Goal: Task Accomplishment & Management: Use online tool/utility

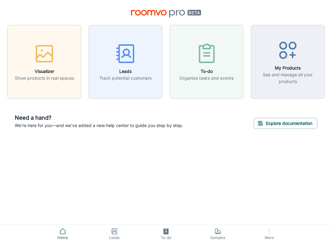
click at [299, 50] on icon "button" at bounding box center [288, 50] width 23 height 23
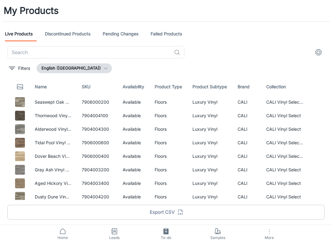
click at [220, 229] on icon at bounding box center [217, 231] width 7 height 7
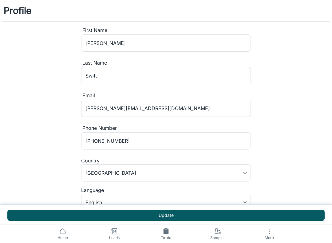
click at [271, 231] on icon "button" at bounding box center [269, 231] width 7 height 7
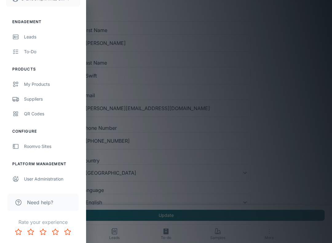
scroll to position [47, 0]
click at [26, 151] on link "Roomvo Sites" at bounding box center [43, 146] width 86 height 15
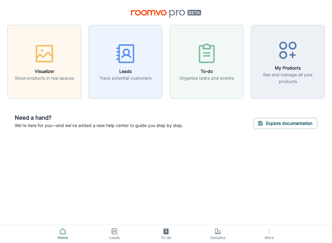
click at [48, 50] on icon "button" at bounding box center [44, 53] width 23 height 23
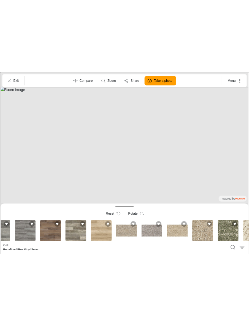
scroll to position [0, 187]
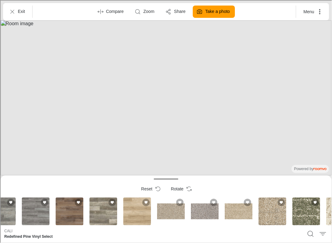
click at [98, 213] on div "Seaswept Oak Vinyl Select XL" at bounding box center [103, 211] width 30 height 30
click at [13, 9] on icon "Exit" at bounding box center [12, 11] width 6 height 6
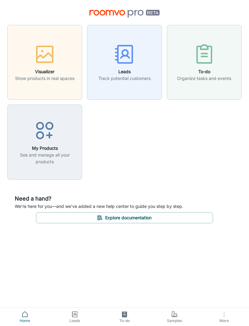
click at [40, 71] on h6 "Visualizer" at bounding box center [44, 71] width 59 height 7
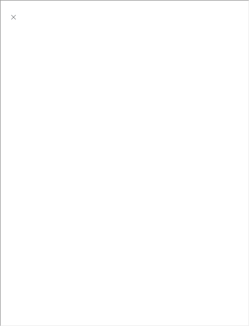
scroll to position [0, 0]
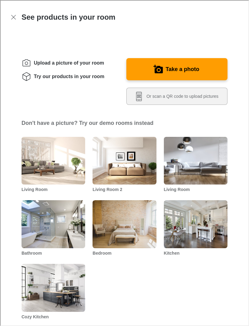
click at [198, 74] on label "Take a photo" at bounding box center [182, 69] width 34 height 10
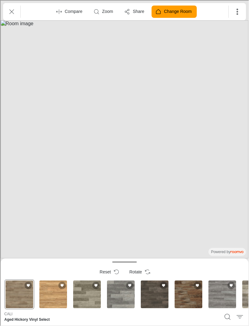
click at [146, 243] on button "Rotate" at bounding box center [139, 271] width 30 height 12
click at [122, 243] on div "Alderwood Vinyl Select" at bounding box center [120, 294] width 30 height 30
click at [121, 243] on div "Alderwood Vinyl Select" at bounding box center [120, 294] width 30 height 30
click at [179, 243] on div "Redefined Pine Vinyl Select" at bounding box center [188, 294] width 30 height 30
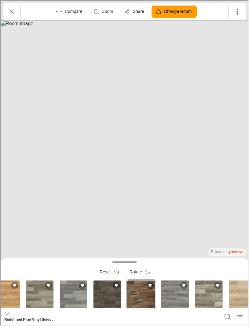
scroll to position [0, 49]
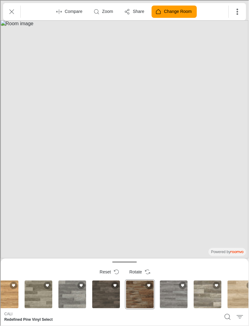
click at [177, 243] on div "Gray Ash Vinyl Select" at bounding box center [173, 294] width 30 height 30
click at [204, 243] on div "Seaswept Oak Vinyl Select XL" at bounding box center [207, 294] width 30 height 30
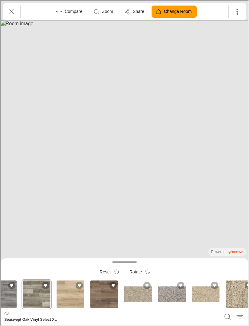
scroll to position [0, 265]
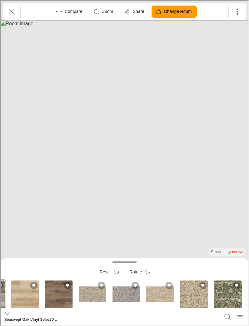
click at [162, 243] on div "Paw Pathway" at bounding box center [160, 294] width 30 height 30
click at [195, 243] on div "Paw-Some Plaid" at bounding box center [194, 294] width 30 height 30
click at [229, 243] on div "Paw-Some Plaid" at bounding box center [227, 294] width 30 height 30
click at [131, 243] on button "Rotate" at bounding box center [125, 271] width 30 height 12
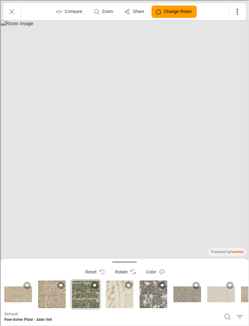
scroll to position [0, 408]
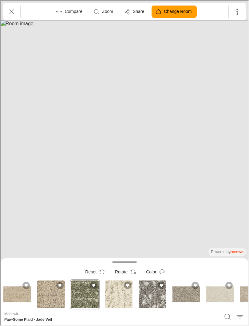
click at [11, 10] on line "Exit" at bounding box center [11, 11] width 4 height 4
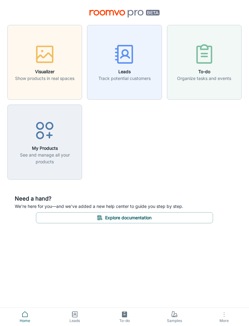
click at [42, 66] on div "button" at bounding box center [44, 56] width 59 height 26
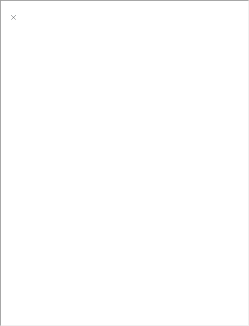
scroll to position [0, 0]
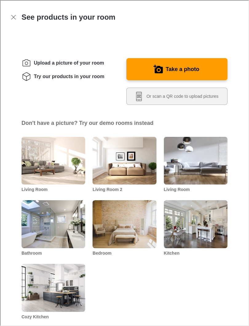
click at [13, 15] on icon "Exit visualizer" at bounding box center [12, 16] width 7 height 7
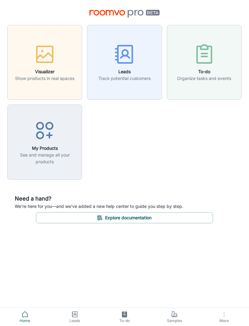
click at [34, 150] on h6 "My Products" at bounding box center [44, 148] width 67 height 7
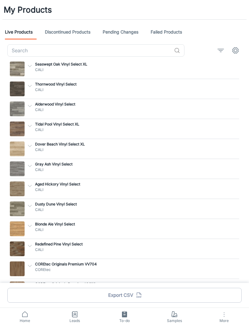
scroll to position [2, 0]
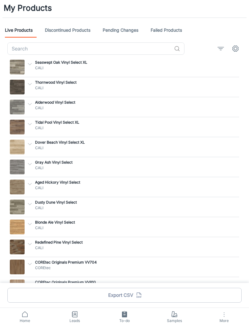
click at [49, 187] on p "CALI" at bounding box center [136, 188] width 202 height 6
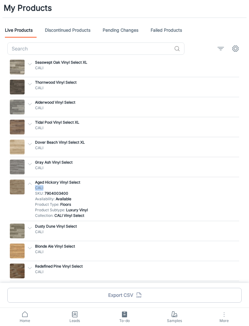
click at [222, 185] on p "CALI" at bounding box center [136, 188] width 202 height 6
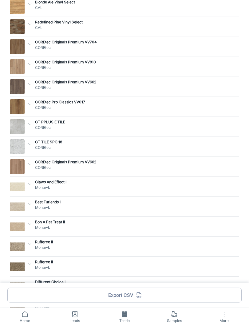
scroll to position [295, 0]
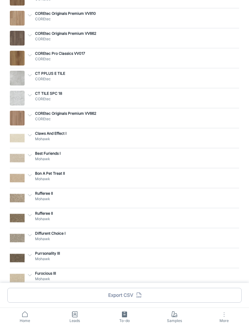
click at [219, 90] on div "CT TILE SPC 18 COREtec SKU : VV840-12275 Availability : Available Product Type …" at bounding box center [135, 96] width 204 height 12
click at [218, 95] on p "CT TILE SPC 18" at bounding box center [136, 94] width 202 height 6
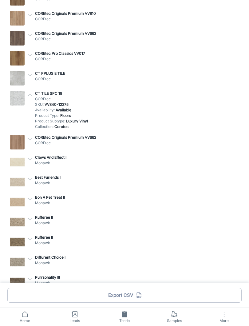
click at [218, 97] on p "COREtec" at bounding box center [136, 99] width 202 height 6
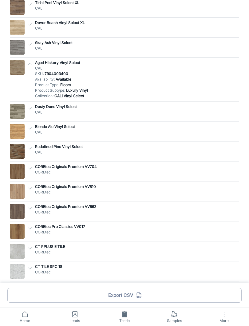
scroll to position [0, 0]
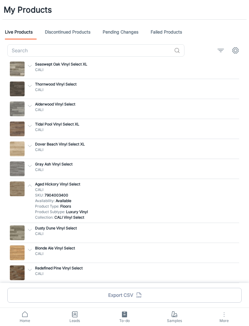
click at [23, 243] on span "Home" at bounding box center [25, 321] width 42 height 6
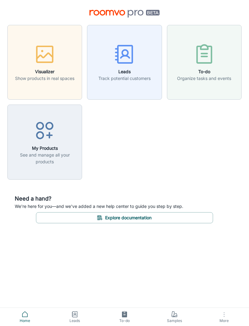
click at [40, 152] on p "See and manage all your products" at bounding box center [44, 159] width 67 height 14
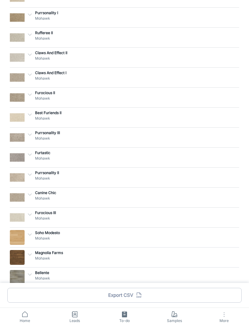
scroll to position [2973, 0]
